Goal: Transaction & Acquisition: Purchase product/service

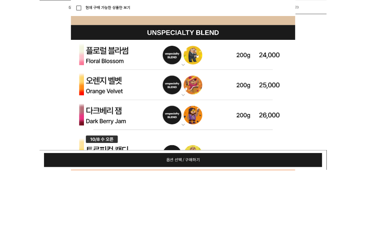
scroll to position [2243, 0]
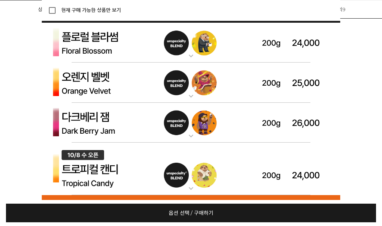
click at [284, 44] on img at bounding box center [191, 43] width 298 height 40
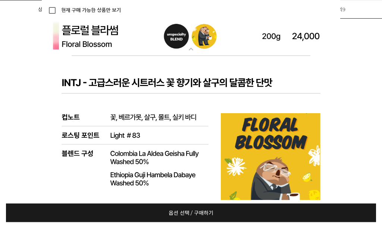
click at [186, 43] on img at bounding box center [191, 36] width 298 height 40
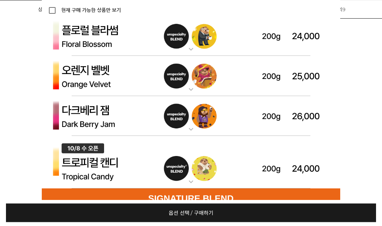
scroll to position [2250, 0]
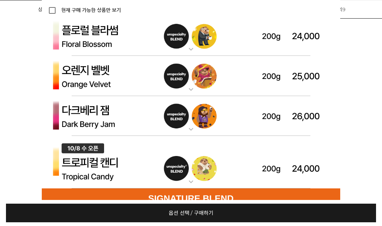
click at [184, 43] on img at bounding box center [191, 36] width 298 height 40
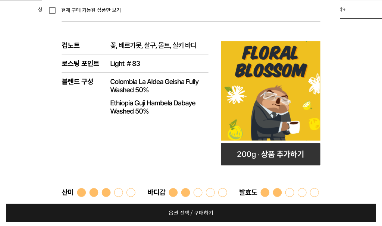
click at [275, 151] on rect at bounding box center [271, 155] width 100 height 22
select select "플로럴 블라썸 (언스페셜티 블렌드)"
select select "200g"
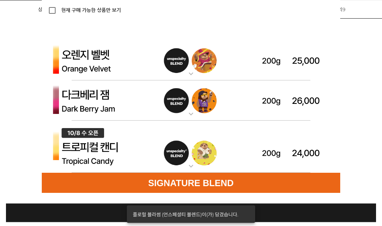
click at [310, 75] on img at bounding box center [191, 61] width 298 height 40
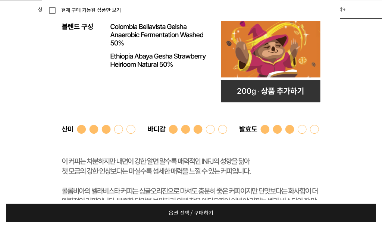
click at [308, 99] on rect at bounding box center [271, 91] width 100 height 22
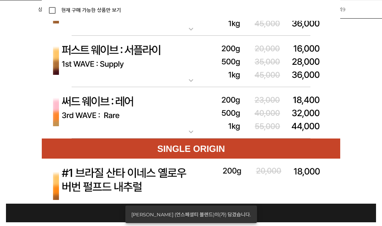
scroll to position [3279, 0]
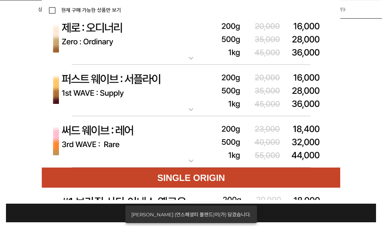
click at [320, 139] on img at bounding box center [191, 142] width 298 height 52
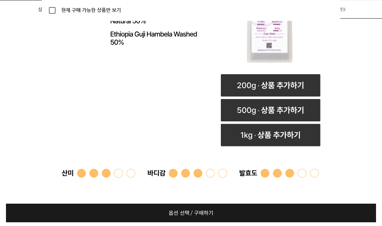
click at [300, 83] on rect at bounding box center [271, 86] width 100 height 22
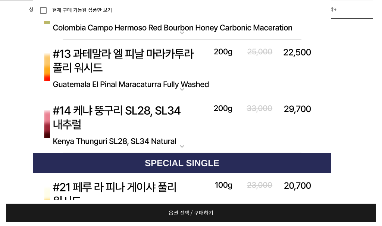
scroll to position [4550, 9]
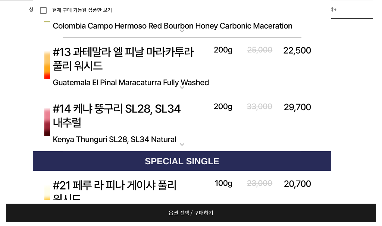
click at [304, 120] on img at bounding box center [182, 122] width 298 height 57
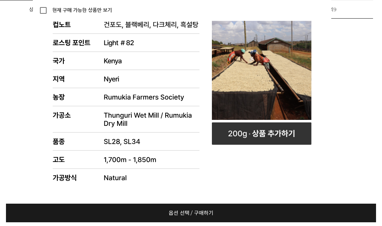
click at [306, 132] on rect at bounding box center [262, 134] width 100 height 22
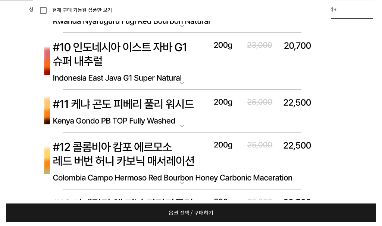
scroll to position [4439, 9]
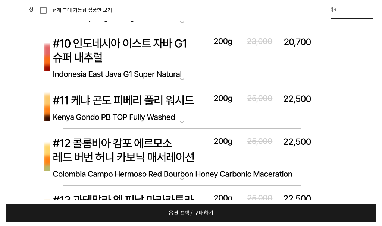
click at [313, 112] on img at bounding box center [182, 107] width 298 height 43
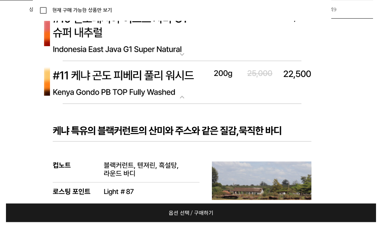
scroll to position [4523, 9]
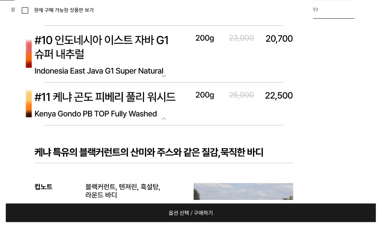
click at [295, 106] on img at bounding box center [164, 104] width 298 height 43
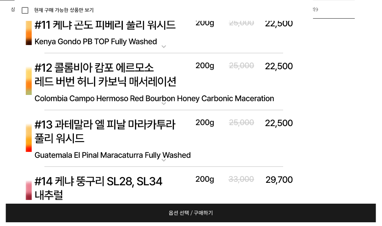
scroll to position [4482, 27]
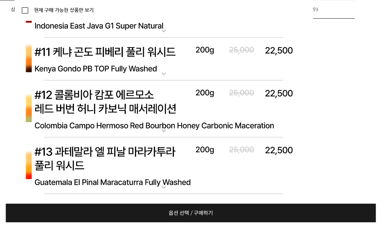
click at [289, 61] on img at bounding box center [164, 59] width 298 height 43
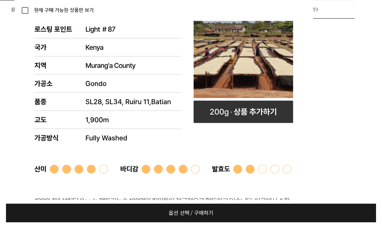
click at [281, 113] on rect at bounding box center [244, 112] width 100 height 22
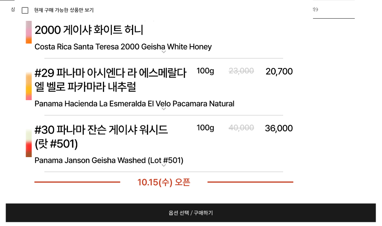
scroll to position [5904, 27]
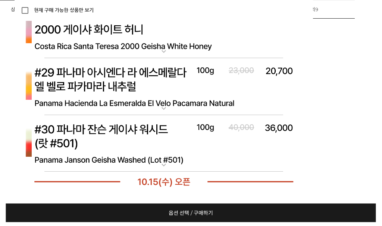
click at [38, 79] on img at bounding box center [164, 87] width 298 height 57
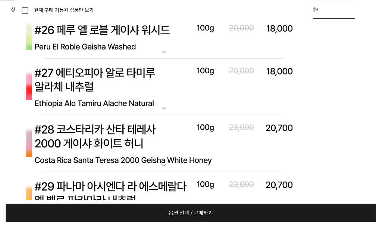
scroll to position [5765, 27]
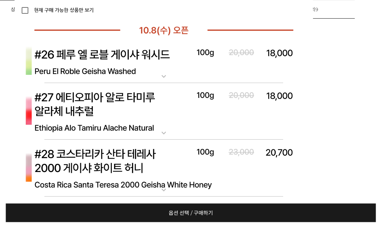
click at [40, 106] on img at bounding box center [164, 112] width 298 height 57
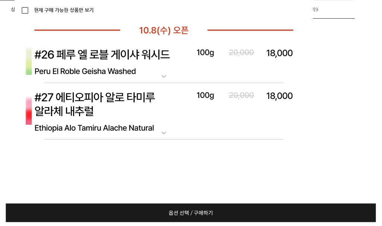
scroll to position [5766, 27]
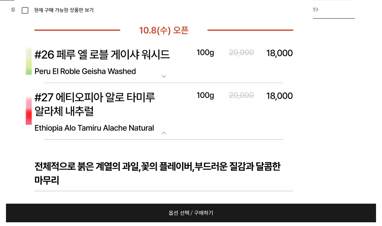
click at [38, 113] on img at bounding box center [164, 111] width 298 height 57
click at [45, 52] on img at bounding box center [164, 61] width 298 height 43
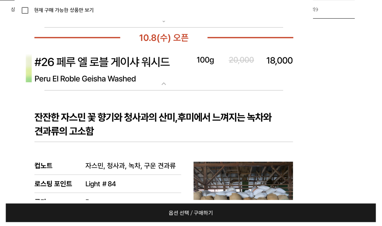
click at [47, 60] on img at bounding box center [164, 69] width 298 height 43
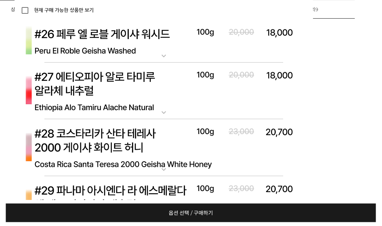
scroll to position [5790, 27]
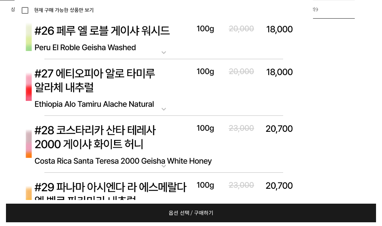
click at [35, 81] on img at bounding box center [164, 87] width 298 height 57
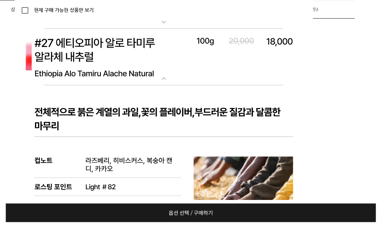
scroll to position [5824, 27]
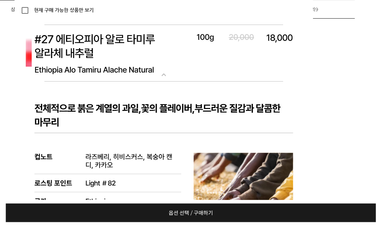
click at [41, 51] on img at bounding box center [164, 53] width 298 height 57
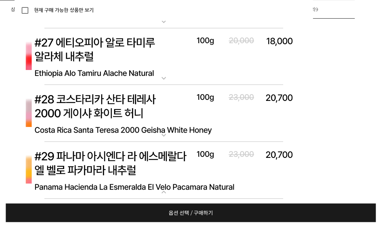
scroll to position [5820, 27]
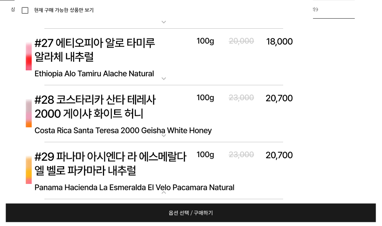
click at [35, 111] on img at bounding box center [164, 114] width 298 height 57
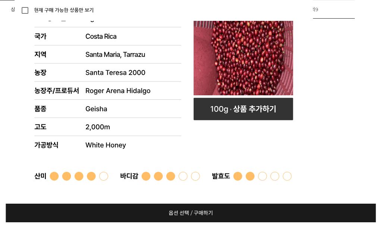
scroll to position [6038, 27]
click at [209, 101] on rect at bounding box center [244, 109] width 100 height 22
select select "[10.8 오픈] #28 코스타리카 산타 테레사 2000 게이샤 화이트 허니"
select select "100g"
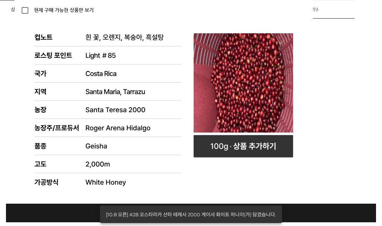
click at [84, 213] on link "옵션 선택 / 구매하기 예약주문 REGULAR DELIVERY" at bounding box center [191, 213] width 370 height 19
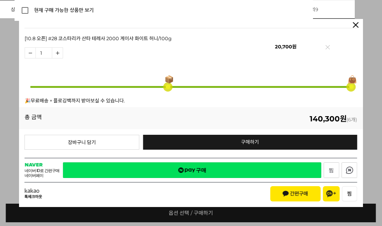
scroll to position [233, 0]
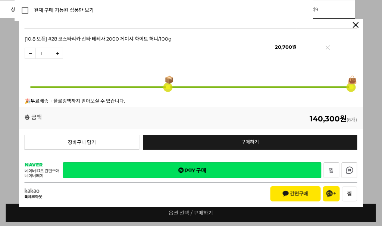
click at [296, 140] on link "구매하기 예약주문 REGULAR DELIVERY" at bounding box center [250, 142] width 214 height 15
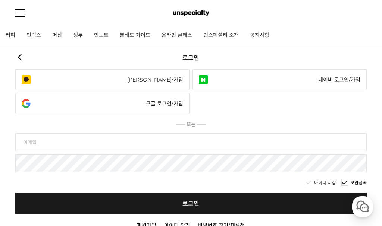
click at [309, 79] on link "네이버 로그인/가입" at bounding box center [279, 79] width 174 height 21
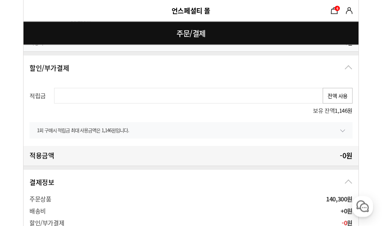
click at [341, 95] on button "전액 사용" at bounding box center [338, 96] width 30 height 16
type input "1146"
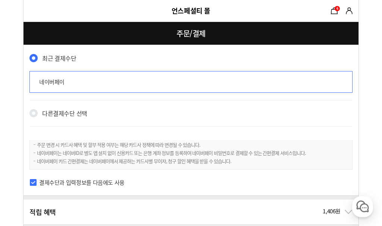
scroll to position [823, 0]
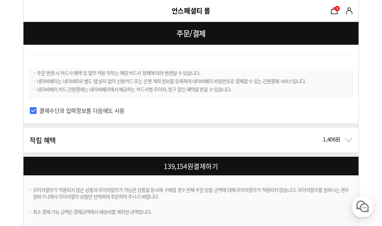
click at [317, 163] on div at bounding box center [193, 166] width 338 height 19
checkbox input "true"
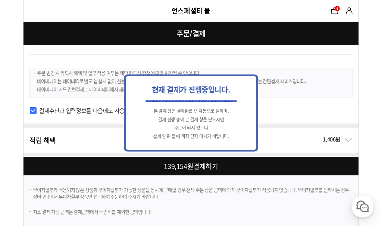
scroll to position [0, 0]
